Goal: Task Accomplishment & Management: Complete application form

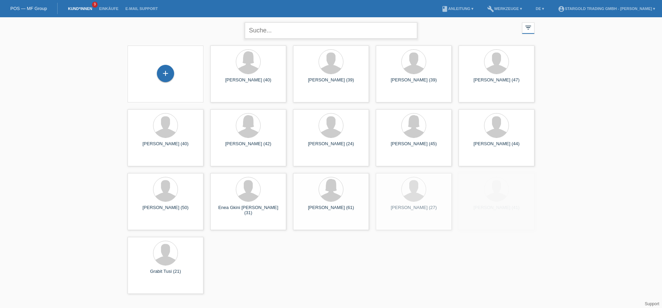
click at [265, 32] on input "text" at bounding box center [331, 30] width 172 height 16
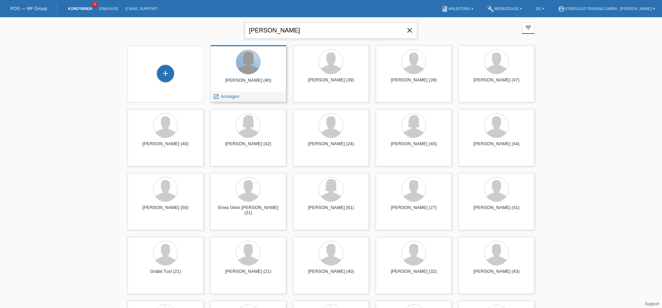
type input "[PERSON_NAME]"
click at [256, 69] on div at bounding box center [248, 62] width 24 height 24
click at [233, 98] on span "Anzeigen" at bounding box center [230, 96] width 19 height 5
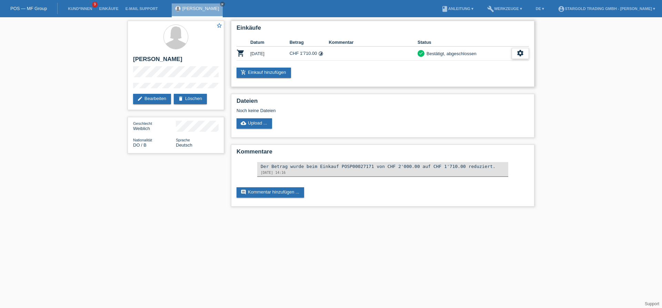
click at [520, 53] on icon "settings" at bounding box center [521, 53] width 8 height 8
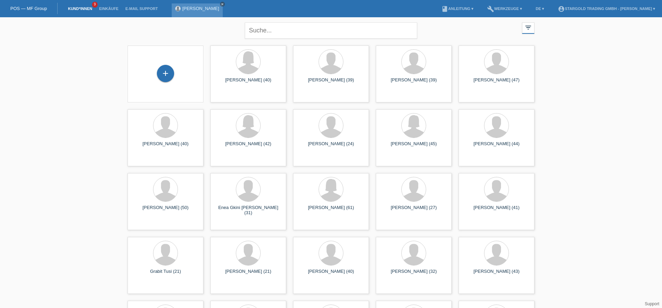
click at [224, 5] on icon "close" at bounding box center [222, 3] width 3 height 3
click at [170, 73] on div "+" at bounding box center [165, 73] width 17 height 17
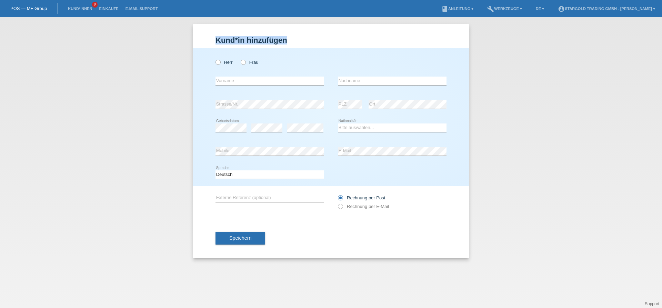
drag, startPoint x: 417, startPoint y: 208, endPoint x: 217, endPoint y: 47, distance: 256.8
click at [217, 47] on form "Kund*in hinzufügen Kunde hinzufügen Kundin hinzufügen Herr Frau error Vorname e…" at bounding box center [331, 147] width 231 height 222
copy form "Kund*in hinzufügen Kunde hinzufügen Kundin hinzufügen"
